Goal: Task Accomplishment & Management: Complete application form

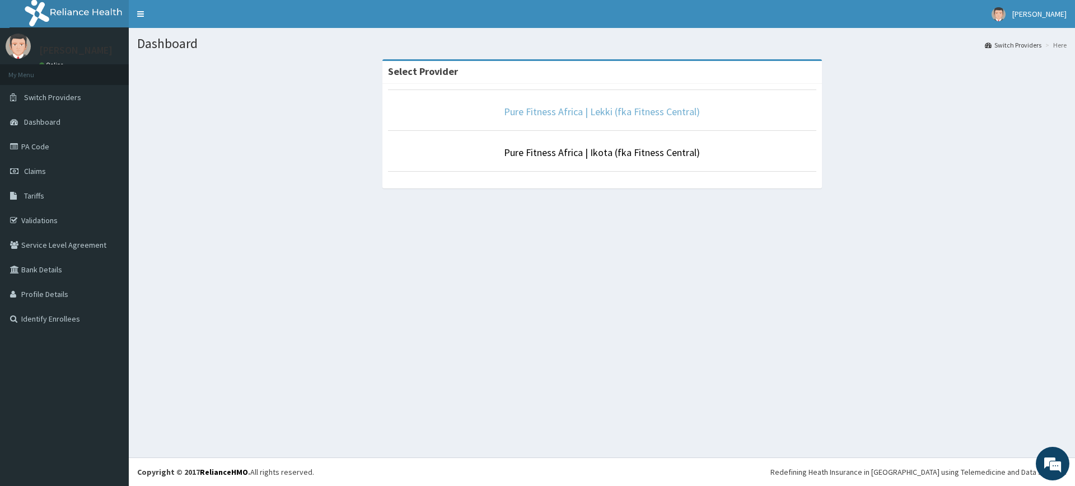
click at [554, 111] on link "Pure Fitness Africa | Lekki (fka Fitness Central)" at bounding box center [602, 111] width 196 height 13
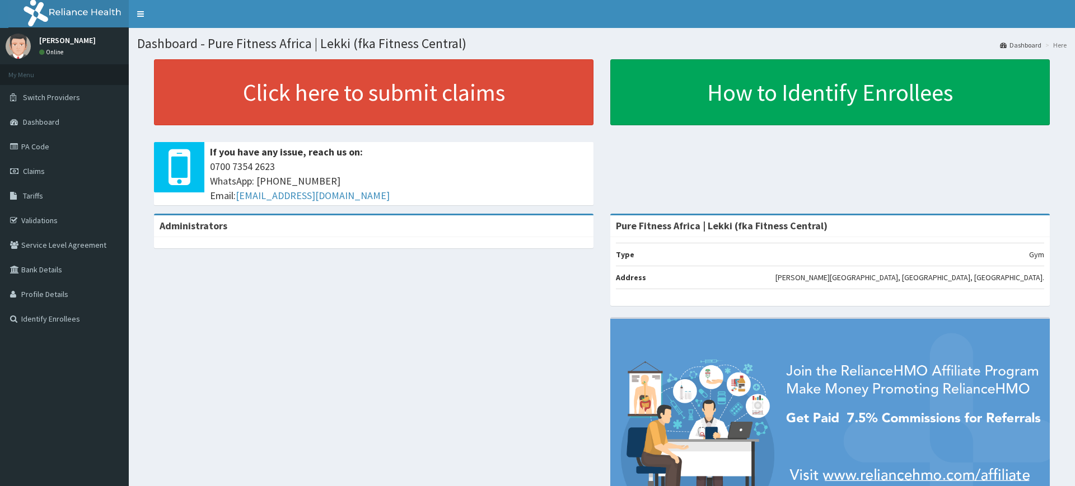
click at [364, 92] on link "Click here to submit claims" at bounding box center [373, 92] width 439 height 66
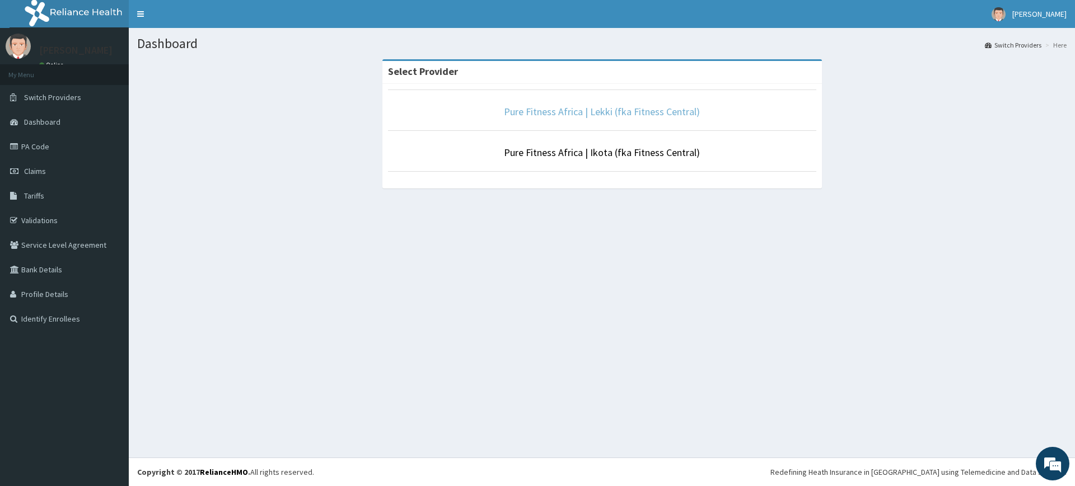
click at [678, 115] on link "Pure Fitness Africa | Lekki (fka Fitness Central)" at bounding box center [602, 111] width 196 height 13
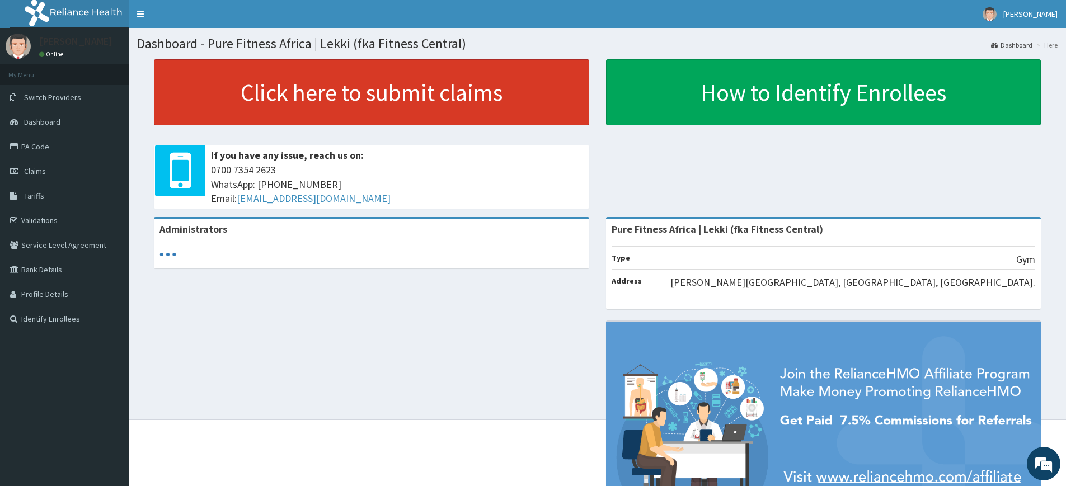
drag, startPoint x: 0, startPoint y: 0, endPoint x: 313, endPoint y: 62, distance: 319.6
click at [313, 62] on link "Click here to submit claims" at bounding box center [372, 92] width 436 height 66
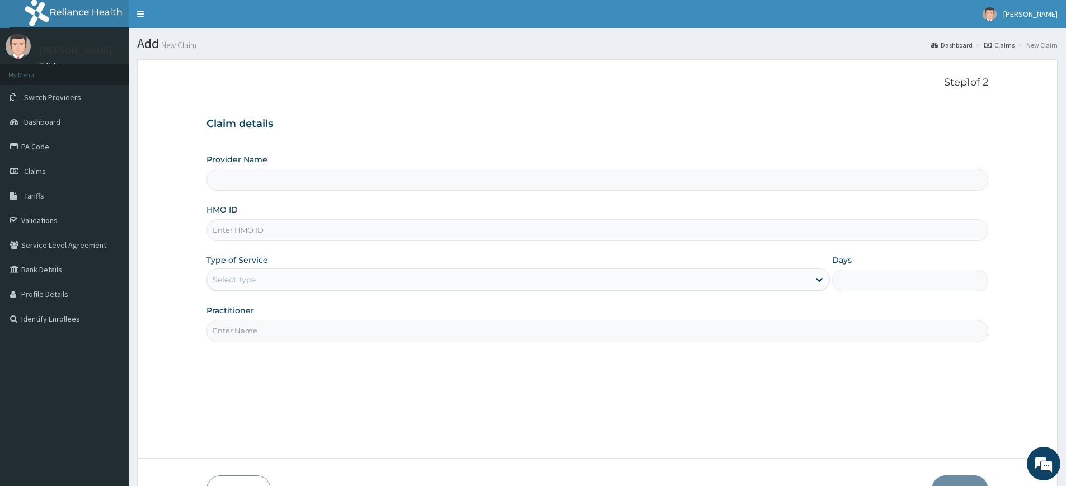
type input "Pure Fitness Africa | Lekki (fka Fitness Central)"
type input "1"
click at [246, 324] on input "Practitioner" at bounding box center [598, 331] width 782 height 22
type input "pure fitness africa"
click at [234, 237] on input "HMO ID" at bounding box center [598, 230] width 782 height 22
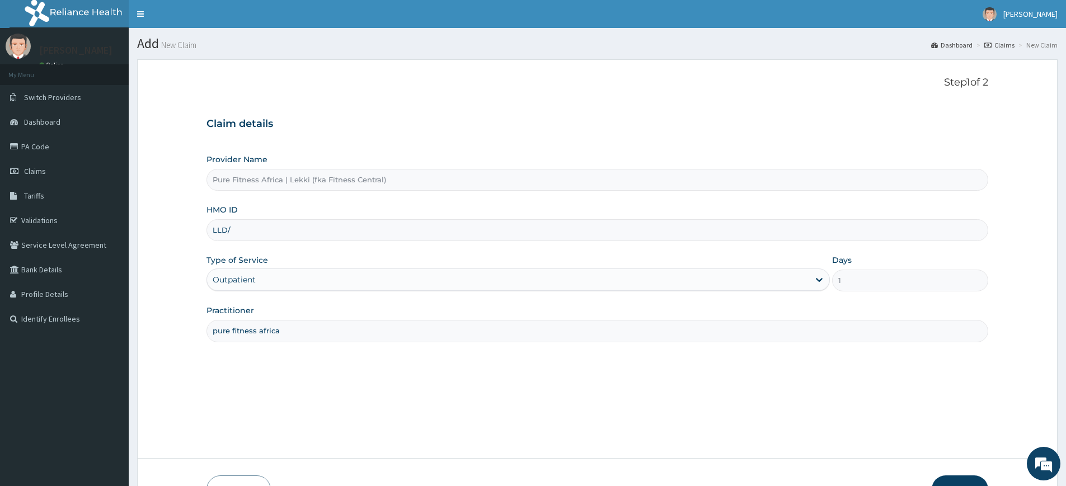
type input "LLD/10047/A"
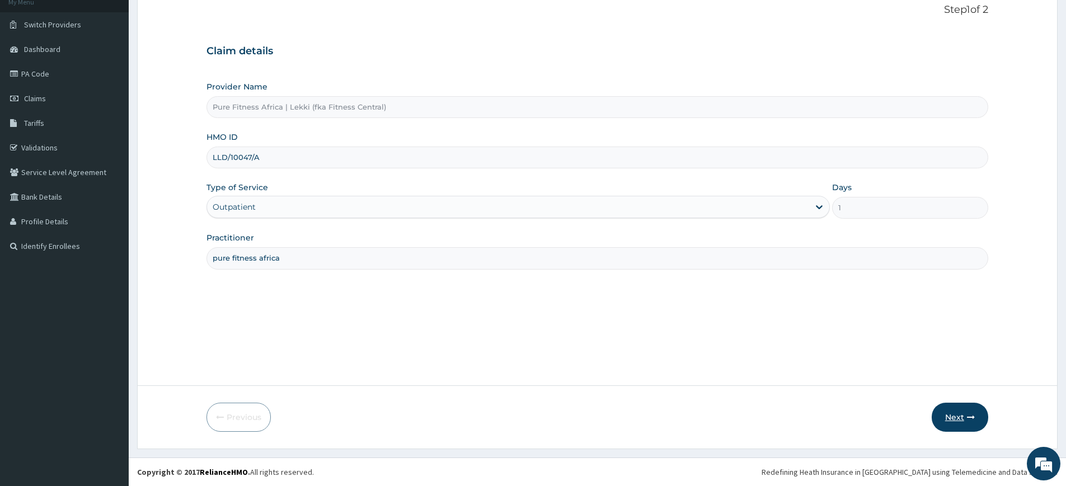
click at [951, 411] on button "Next" at bounding box center [960, 417] width 57 height 29
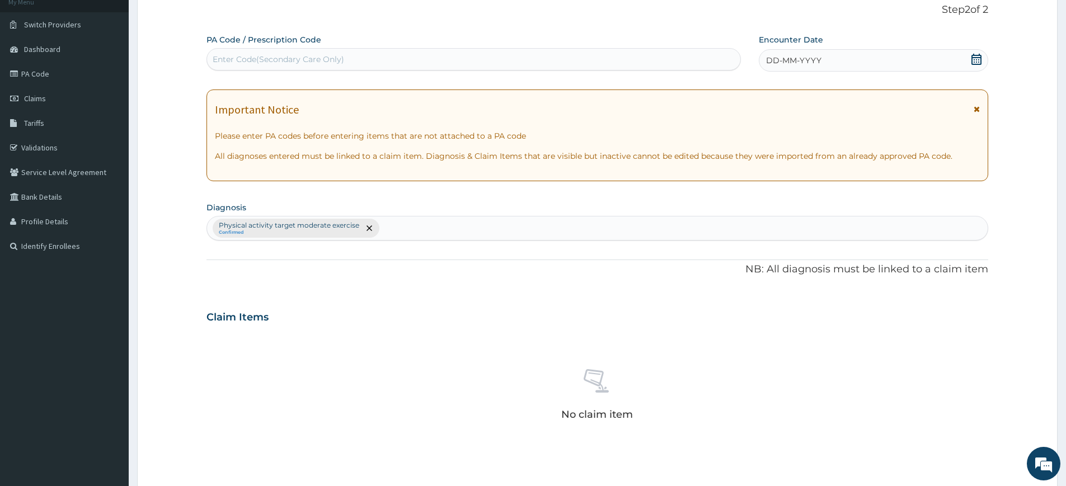
click at [568, 52] on div "Enter Code(Secondary Care Only)" at bounding box center [473, 59] width 533 height 18
type input "PA/9EF796"
click at [980, 54] on icon at bounding box center [977, 59] width 10 height 11
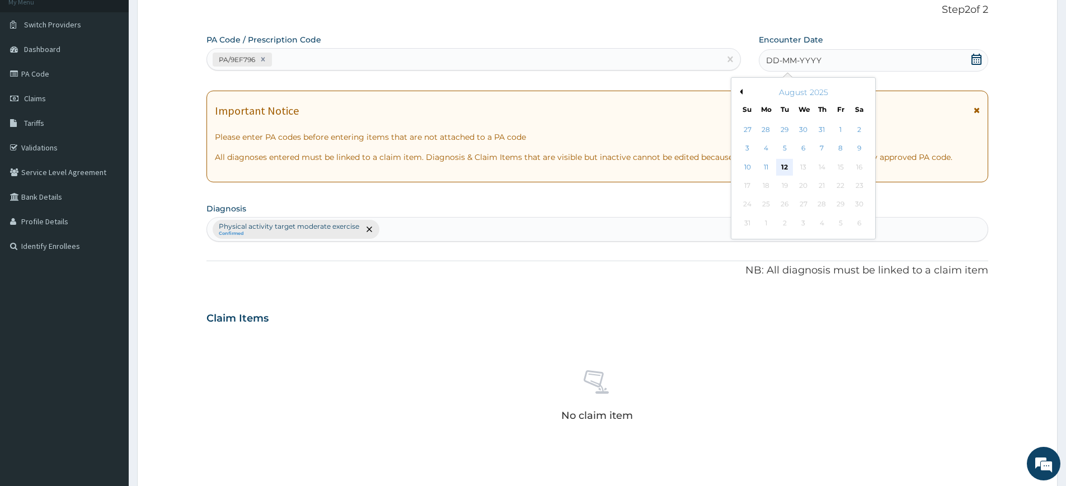
click at [785, 170] on div "12" at bounding box center [785, 167] width 17 height 17
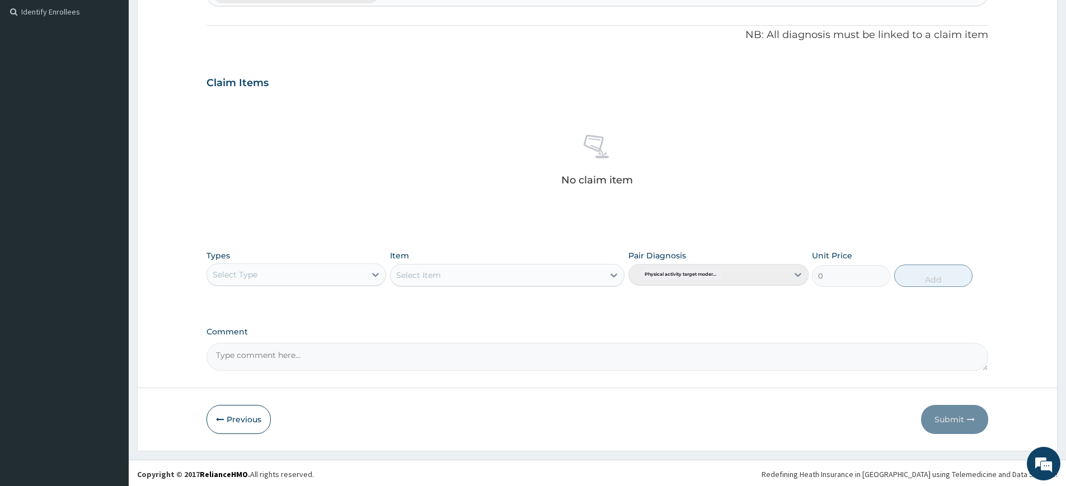
scroll to position [310, 0]
click at [310, 256] on div "Types Select Type" at bounding box center [297, 266] width 180 height 37
click at [310, 269] on div "Select Type" at bounding box center [286, 273] width 158 height 18
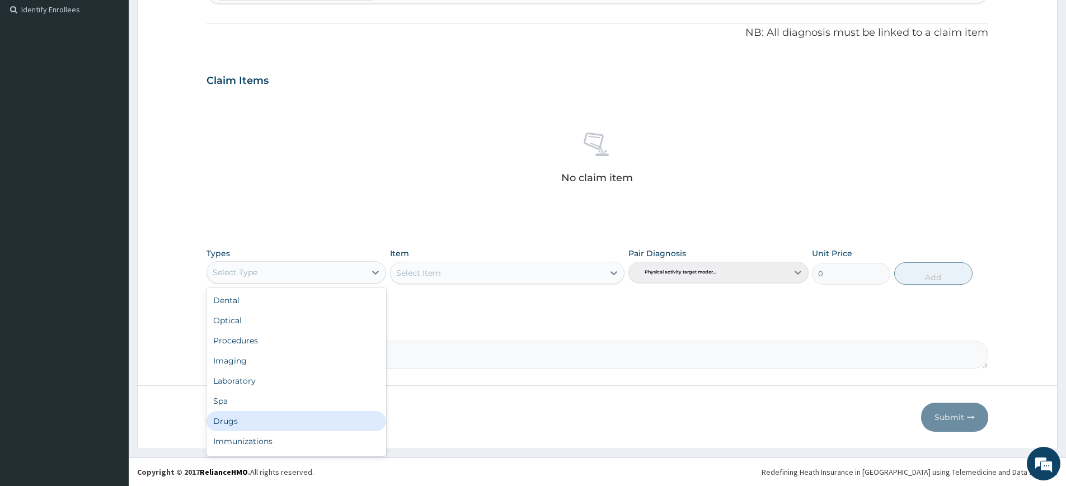
scroll to position [38, 0]
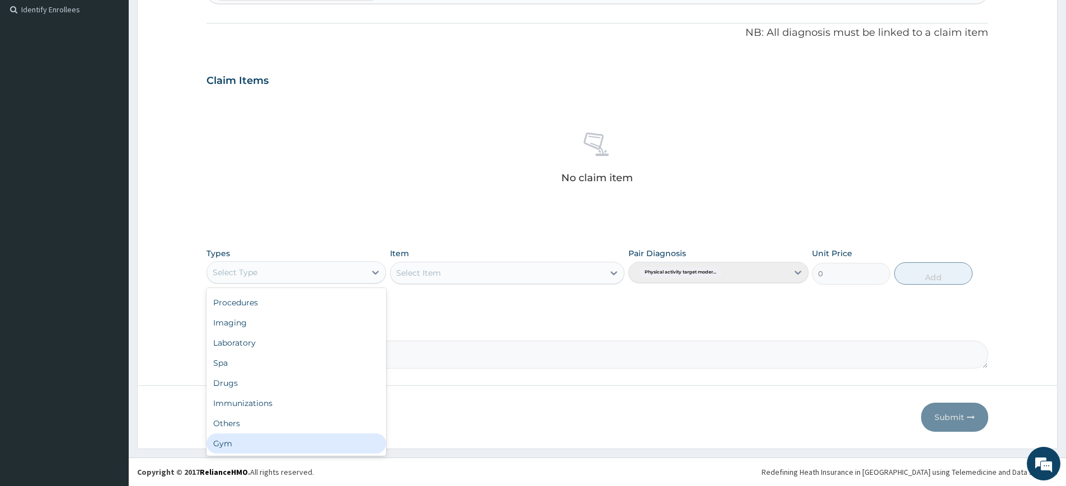
click at [292, 438] on div "Gym" at bounding box center [297, 444] width 180 height 20
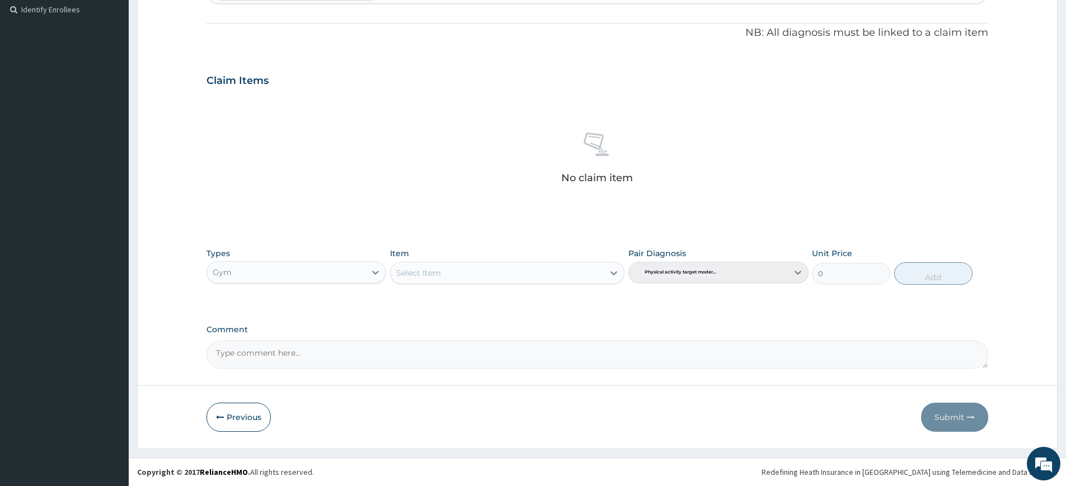
click at [474, 275] on div "Select Item" at bounding box center [497, 273] width 213 height 18
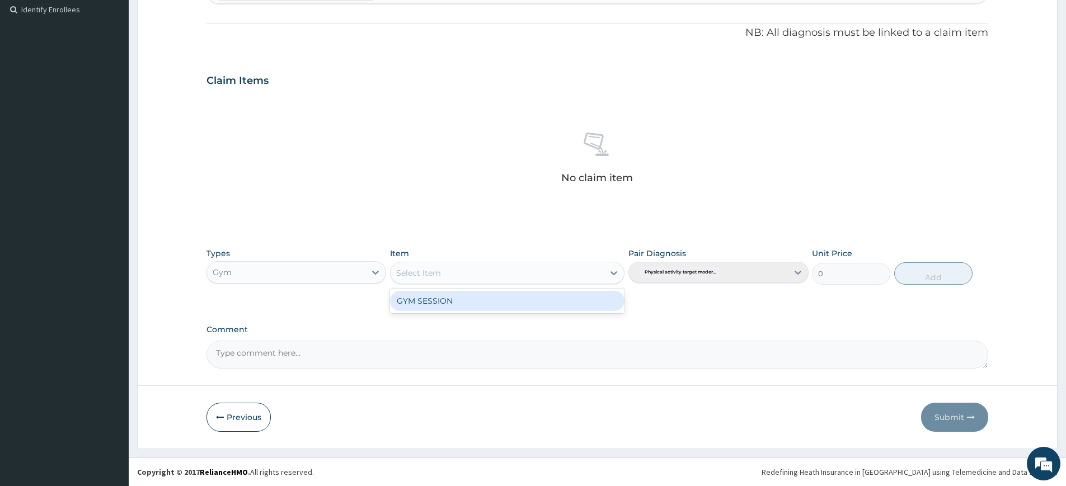
click at [468, 298] on div "GYM SESSION" at bounding box center [507, 301] width 235 height 20
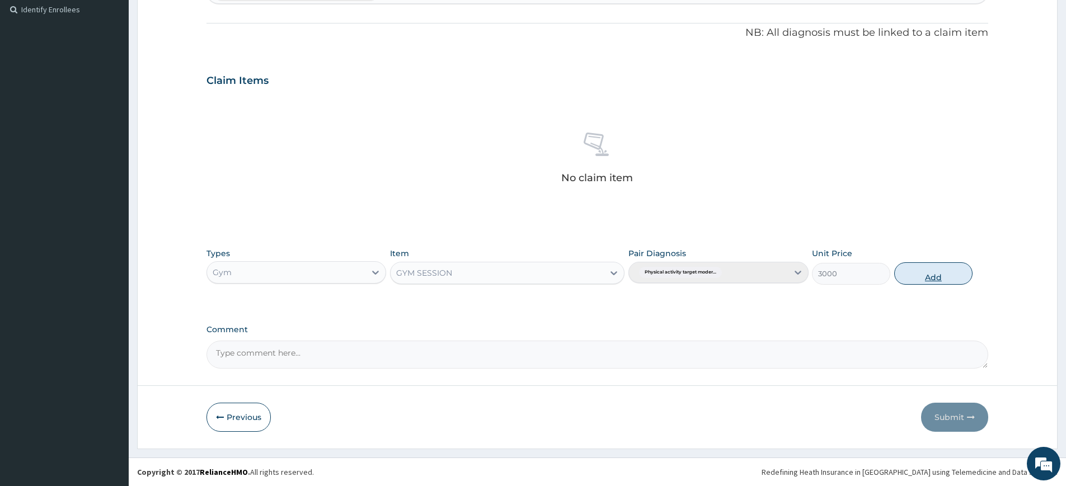
click at [910, 273] on button "Add" at bounding box center [934, 274] width 78 height 22
type input "0"
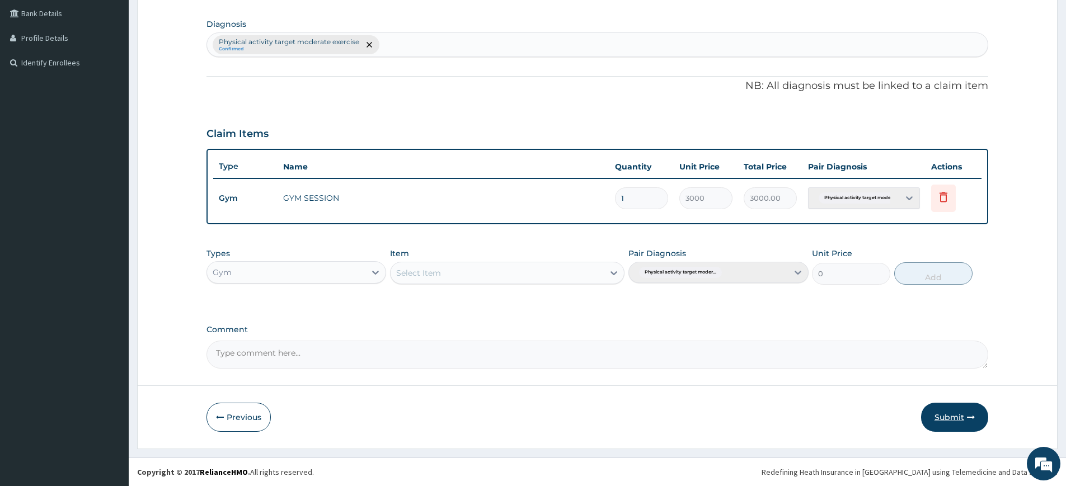
click at [945, 414] on button "Submit" at bounding box center [954, 417] width 67 height 29
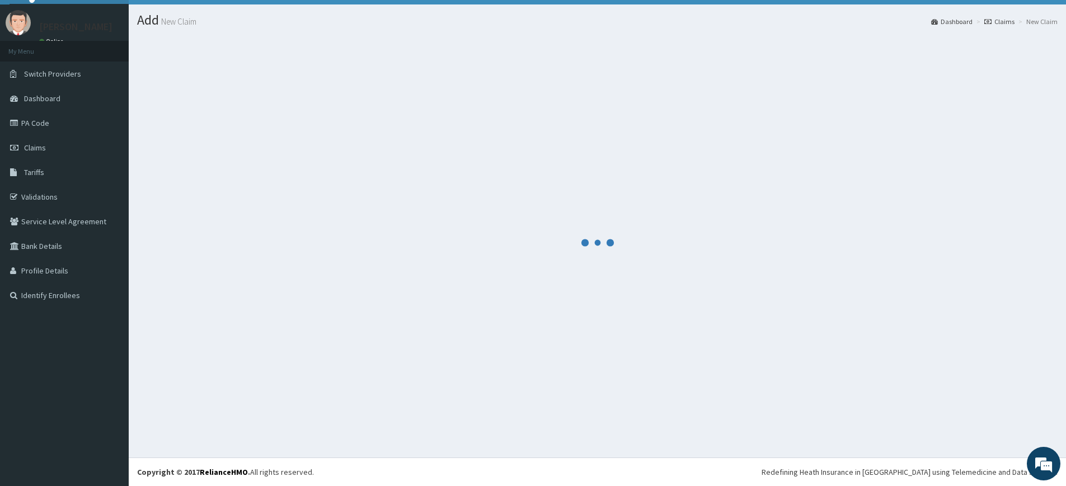
scroll to position [256, 0]
